Goal: Transaction & Acquisition: Purchase product/service

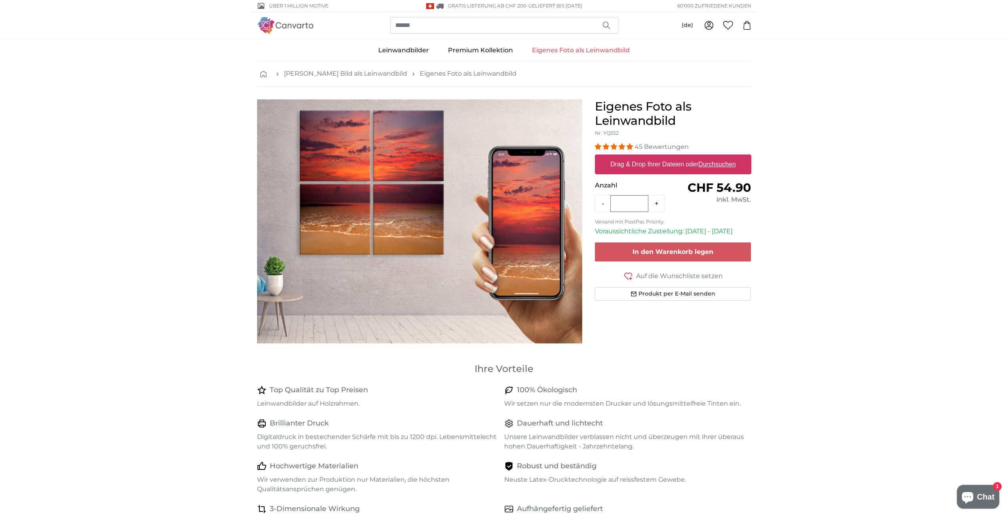
click at [647, 167] on label "Drag & Drop Ihrer Dateien oder Durchsuchen" at bounding box center [673, 164] width 132 height 16
click at [647, 157] on input "Drag & Drop Ihrer Dateien oder Durchsuchen" at bounding box center [673, 155] width 156 height 2
type input "**********"
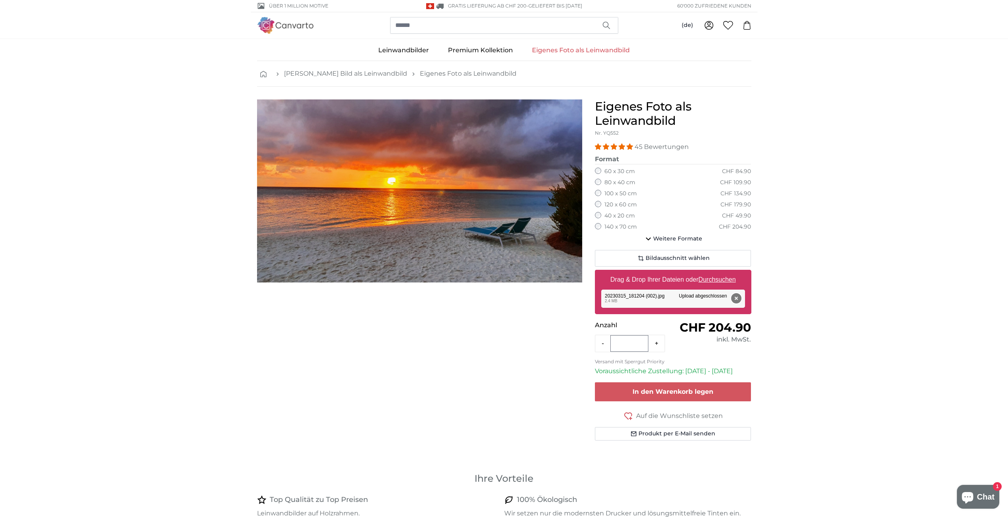
click at [736, 299] on button "Entfernen" at bounding box center [736, 298] width 10 height 10
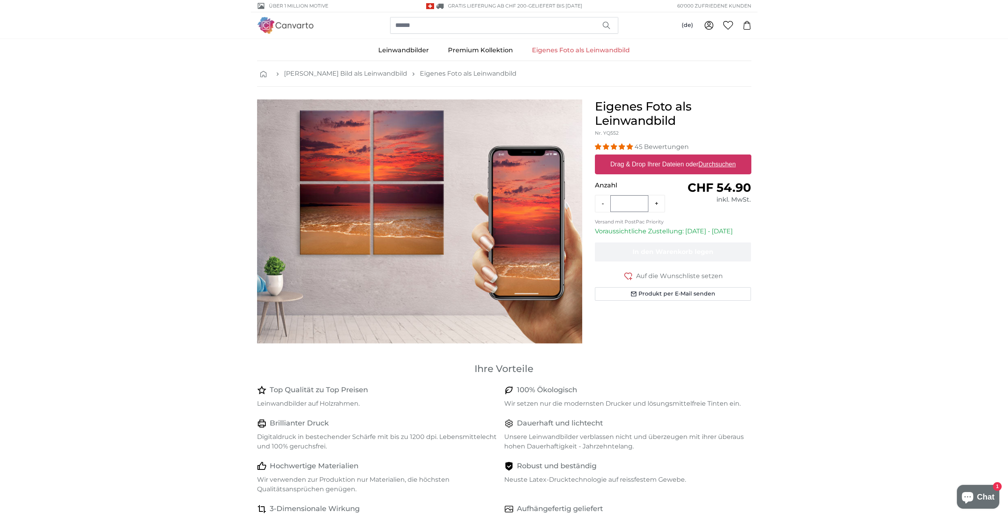
click at [723, 166] on u "Durchsuchen" at bounding box center [716, 164] width 37 height 7
click at [723, 157] on input "Drag & Drop Ihrer Dateien oder Durchsuchen" at bounding box center [673, 155] width 156 height 2
type input "**********"
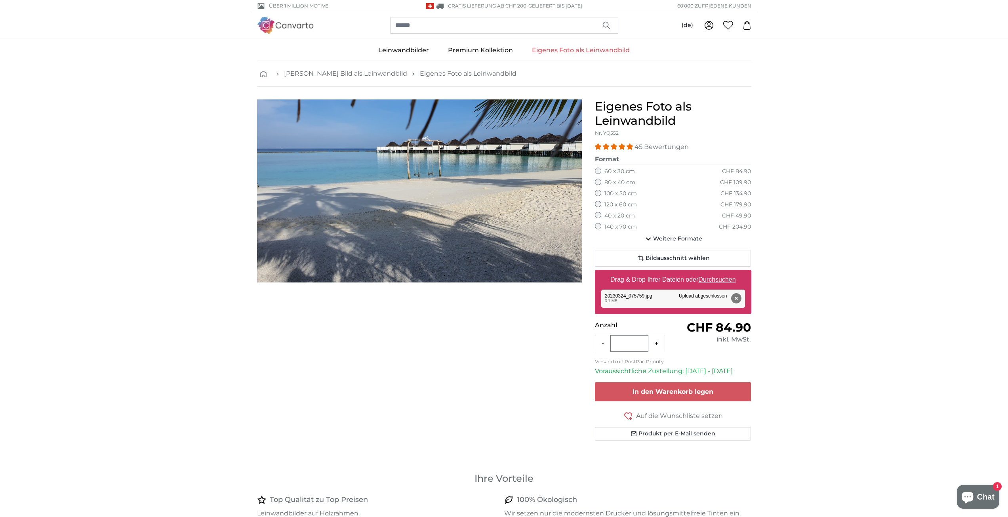
click at [738, 298] on button "Entfernen" at bounding box center [736, 298] width 10 height 10
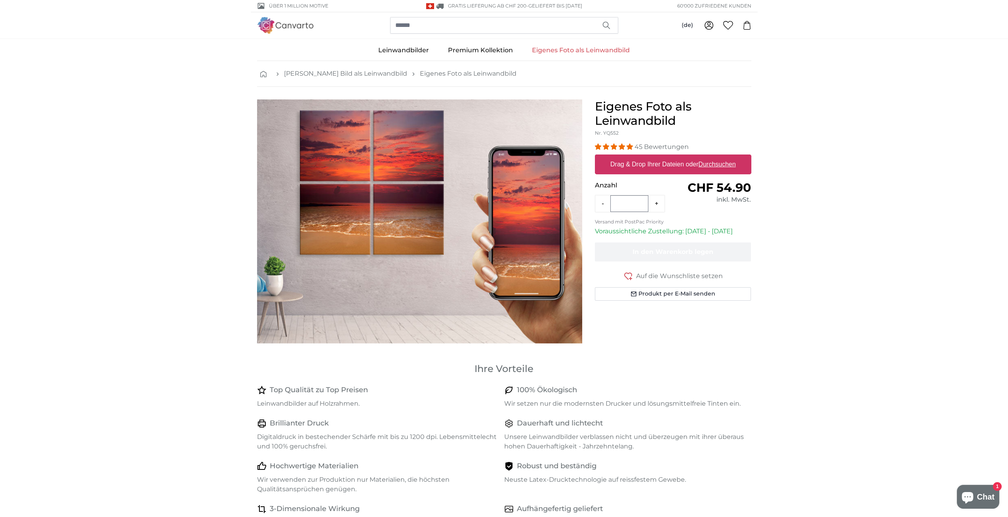
click at [712, 165] on u "Durchsuchen" at bounding box center [716, 164] width 37 height 7
click at [712, 157] on input "Drag & Drop Ihrer Dateien oder Durchsuchen" at bounding box center [673, 155] width 156 height 2
type input "**********"
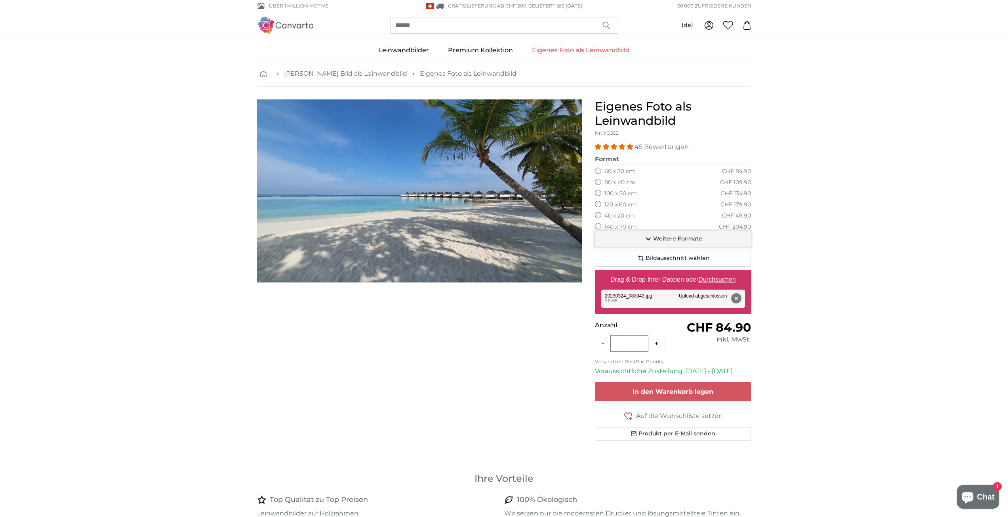
click at [649, 239] on icon "button" at bounding box center [648, 239] width 10 height 10
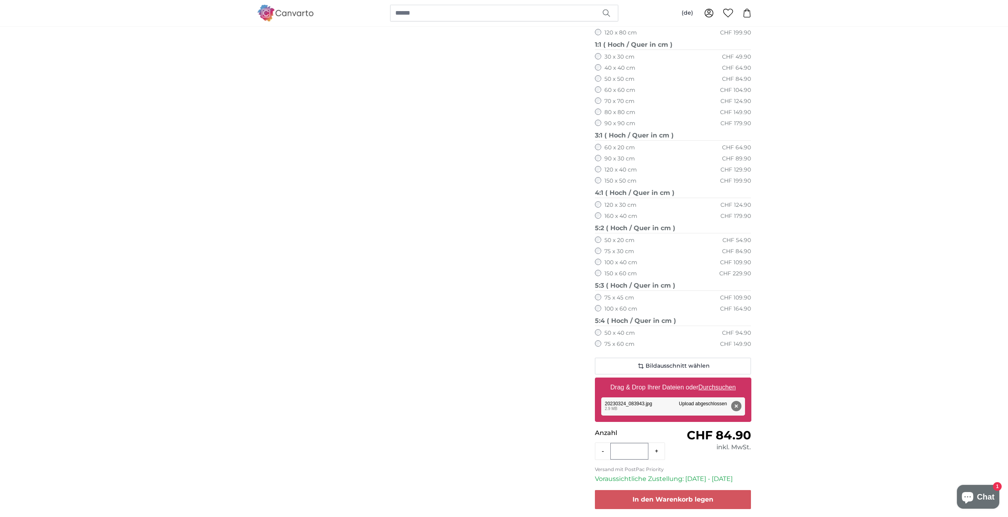
scroll to position [317, 0]
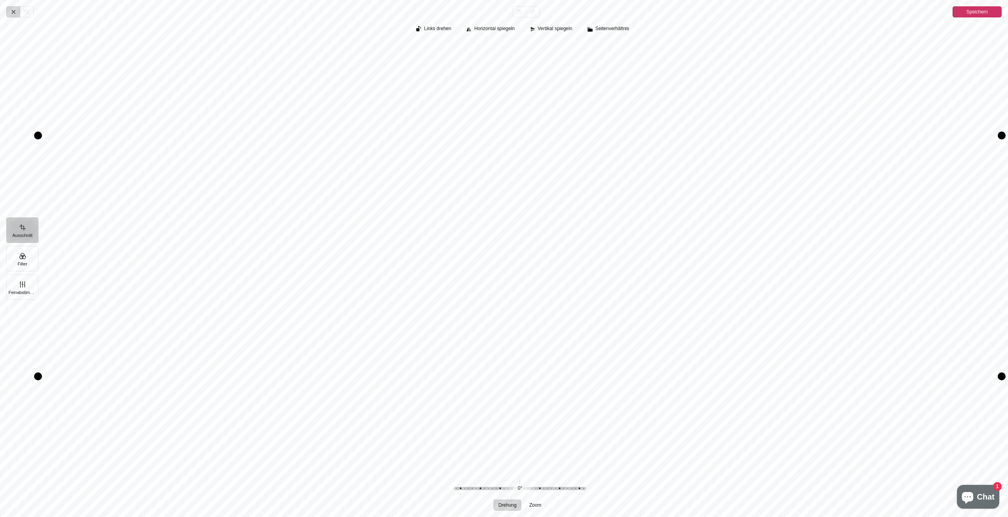
click at [17, 12] on span "Abbrechen" at bounding box center [12, 11] width 13 height 11
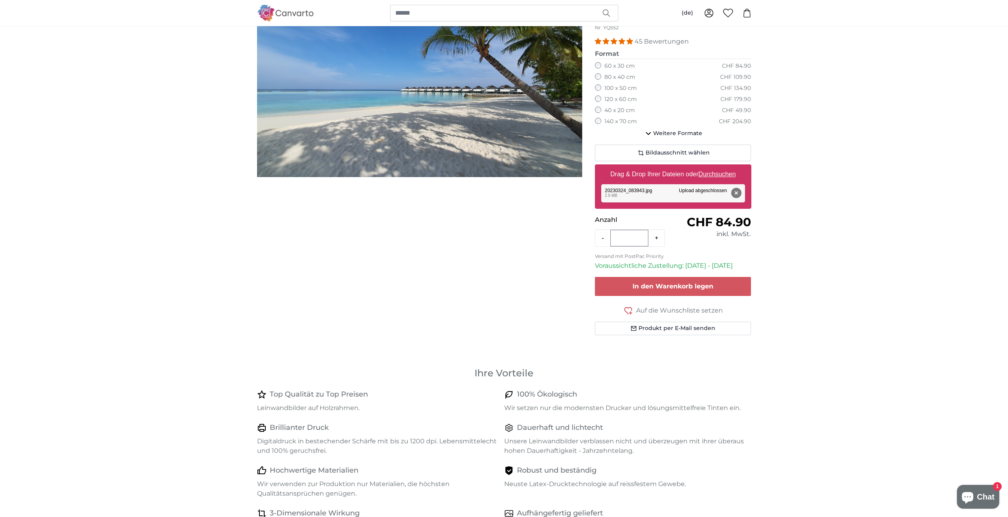
scroll to position [79, 0]
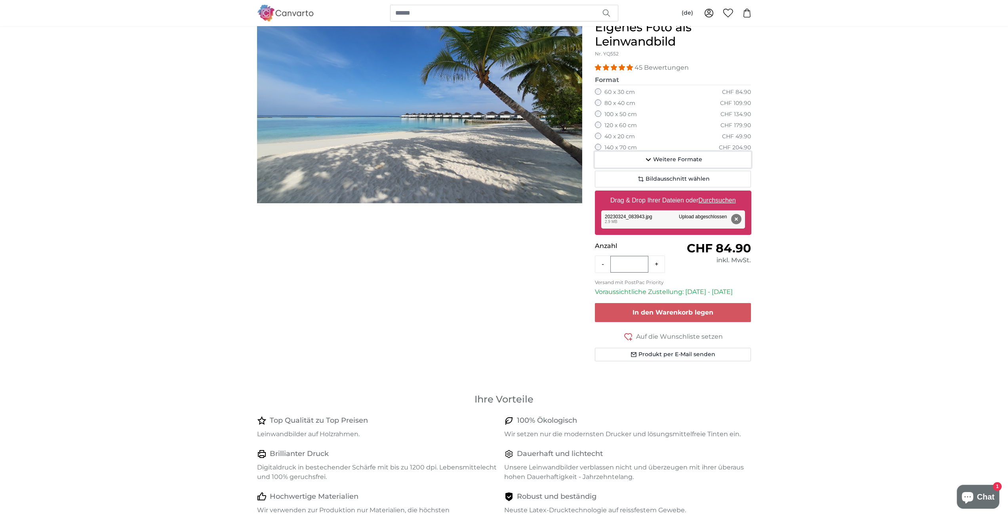
click at [685, 161] on span "Weitere Formate" at bounding box center [677, 160] width 49 height 8
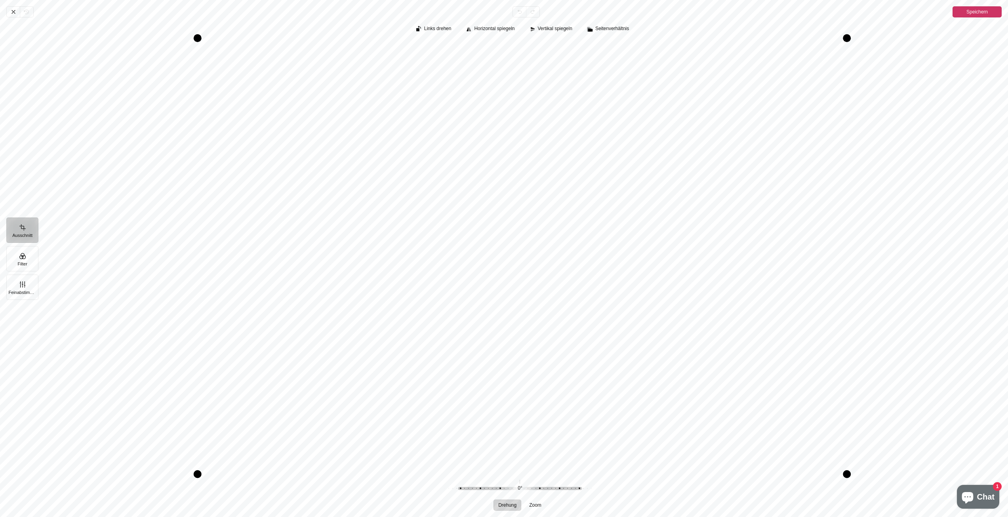
drag, startPoint x: 843, startPoint y: 297, endPoint x: 901, endPoint y: 303, distance: 58.5
click at [901, 303] on div "Pintura" at bounding box center [519, 256] width 963 height 430
drag, startPoint x: 198, startPoint y: 277, endPoint x: 284, endPoint y: 285, distance: 85.5
click at [284, 285] on div "Drag left" at bounding box center [283, 256] width 8 height 373
drag, startPoint x: 843, startPoint y: 323, endPoint x: 903, endPoint y: 325, distance: 59.5
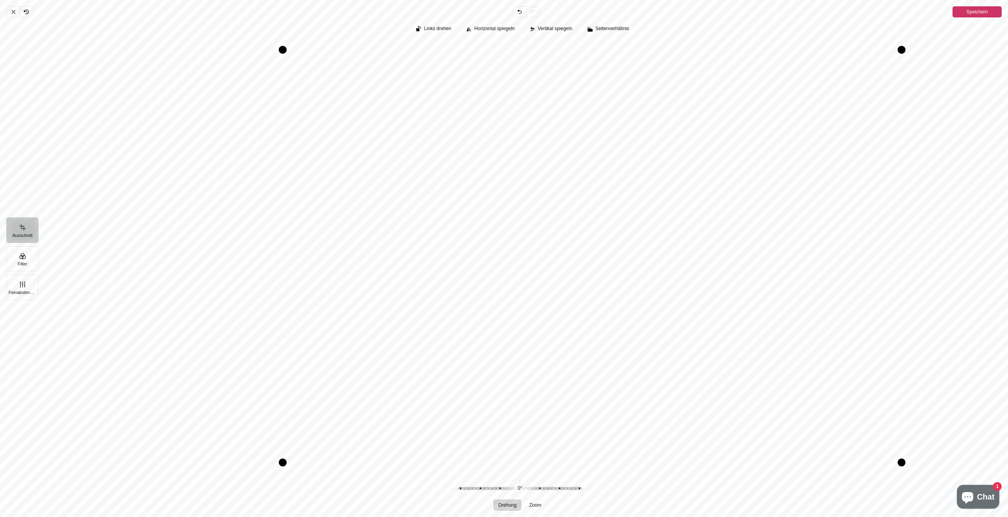
click at [903, 325] on div "Drag right" at bounding box center [901, 256] width 8 height 413
drag, startPoint x: 521, startPoint y: 487, endPoint x: 521, endPoint y: 466, distance: 21.8
click at [521, 466] on div "Links drehen Horizontal spiegeln Vertikal spiegeln Seitenverhältnis Drehung Zoo…" at bounding box center [523, 266] width 970 height 499
click at [613, 30] on span "Seitenverhältnis" at bounding box center [612, 28] width 34 height 5
click at [611, 64] on span "2:3" at bounding box center [612, 60] width 10 height 8
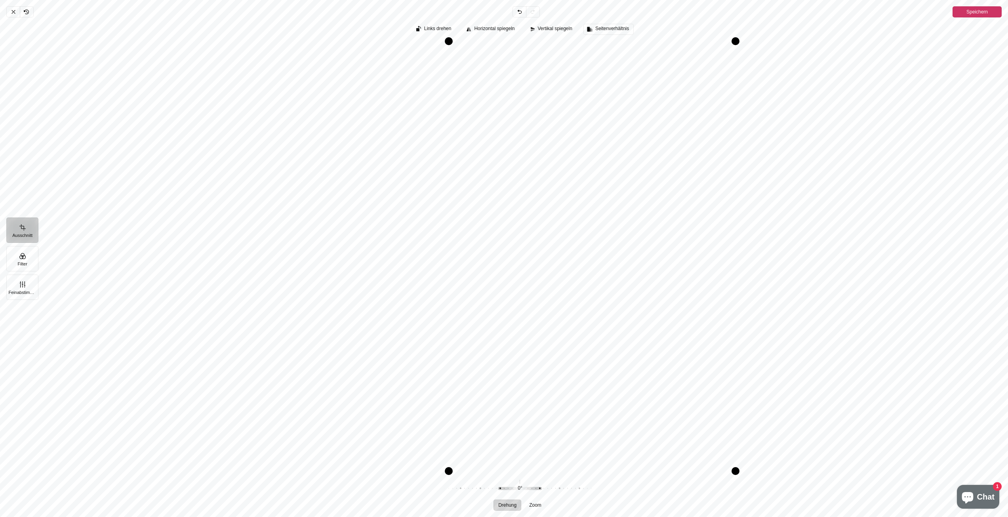
click at [611, 29] on span "Seitenverhältnis" at bounding box center [612, 28] width 34 height 5
click at [609, 44] on span "3:2" at bounding box center [612, 46] width 10 height 8
click at [11, 11] on icon "Pintura" at bounding box center [13, 12] width 6 height 6
